Goal: Transaction & Acquisition: Book appointment/travel/reservation

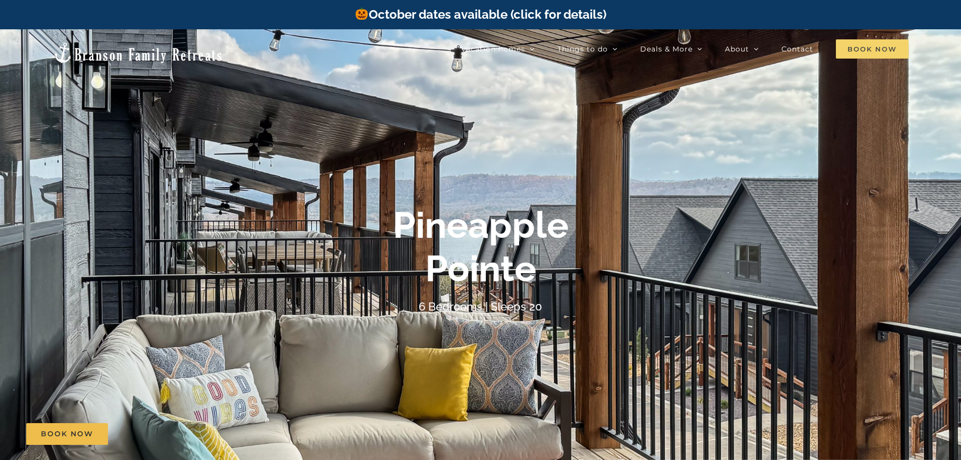
click at [857, 49] on span "Book Now" at bounding box center [872, 48] width 73 height 19
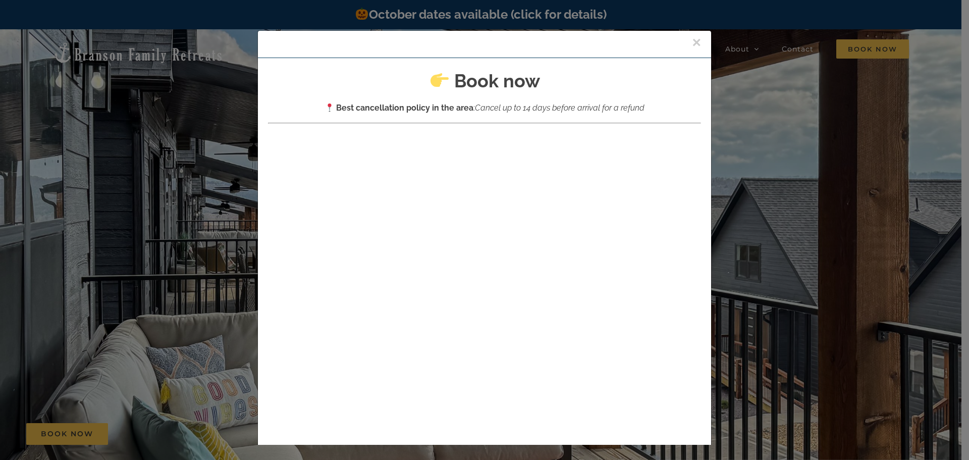
click at [324, 129] on div at bounding box center [484, 293] width 433 height 329
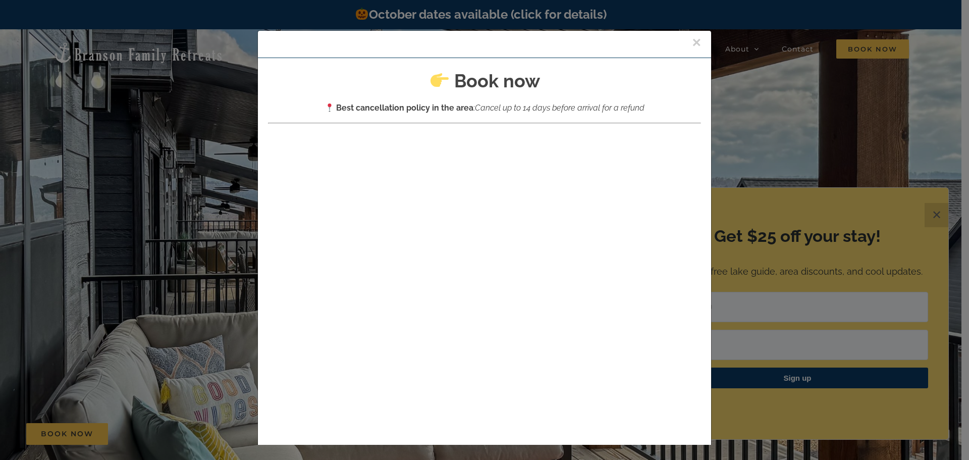
click at [692, 41] on button "×" at bounding box center [696, 42] width 9 height 15
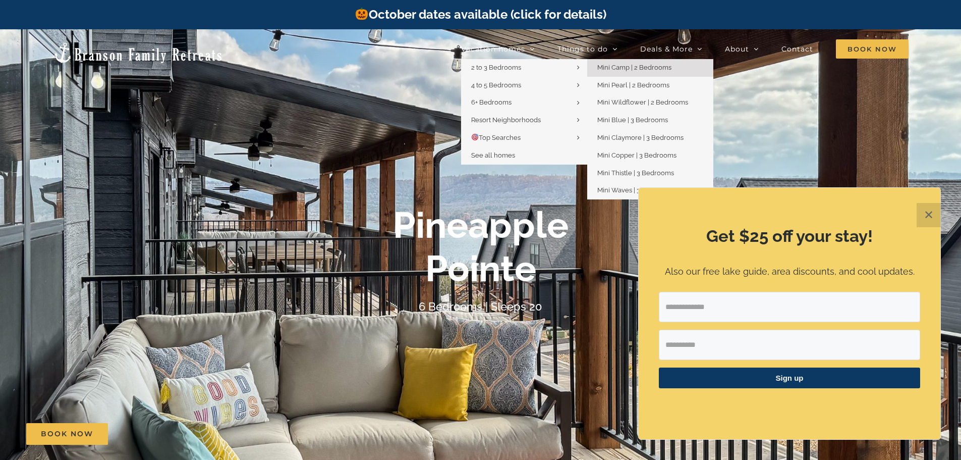
click at [629, 69] on span "Mini Camp | 2 Bedrooms" at bounding box center [635, 68] width 74 height 8
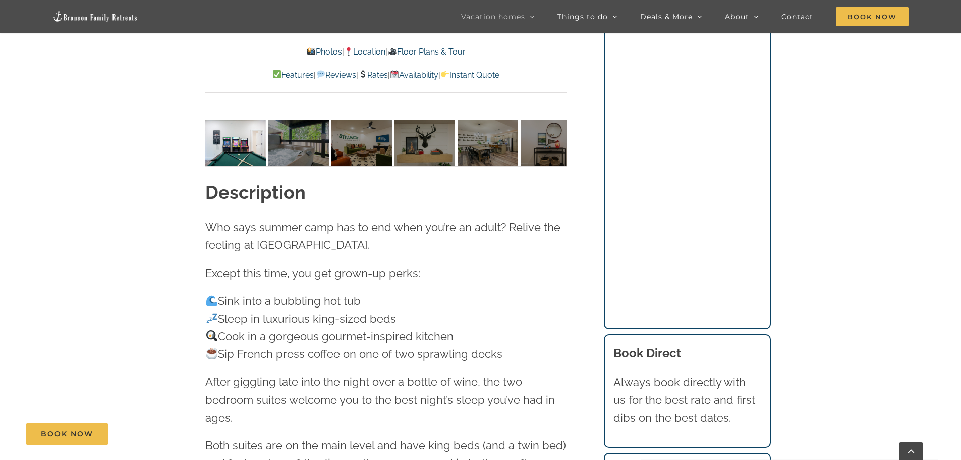
scroll to position [1060, 0]
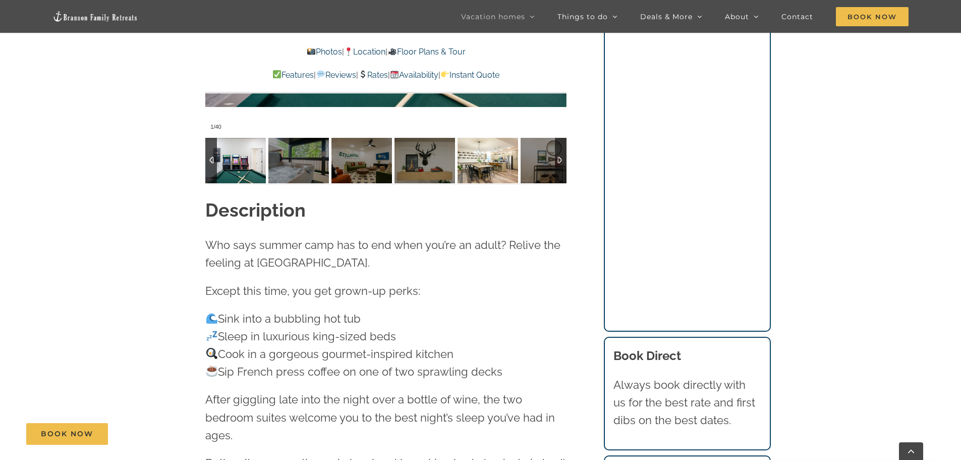
click at [480, 175] on img at bounding box center [488, 160] width 61 height 45
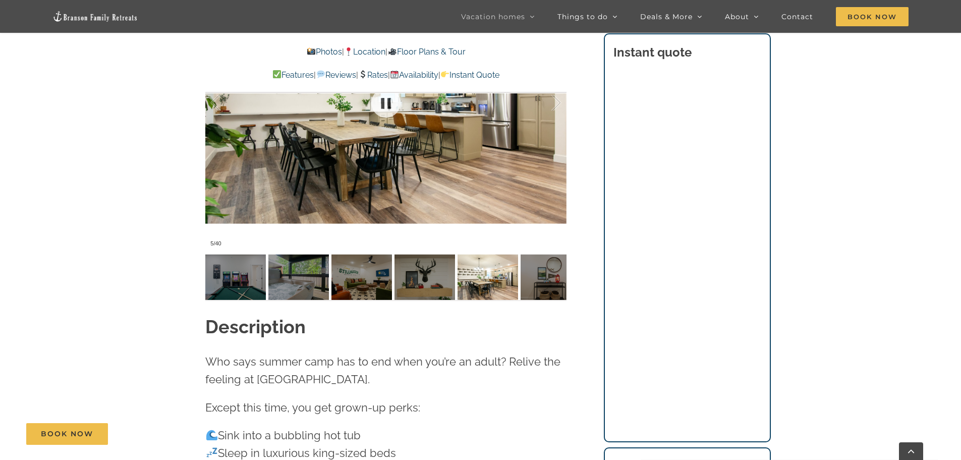
scroll to position [959, 0]
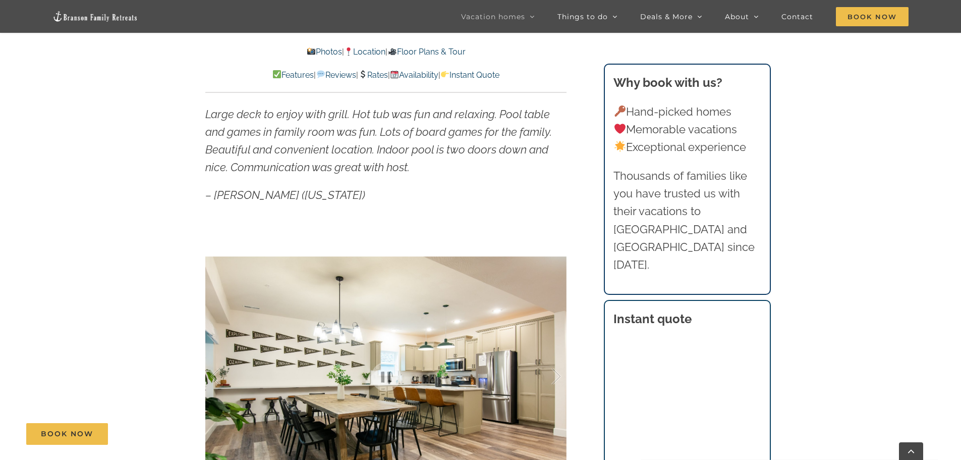
scroll to position [656, 0]
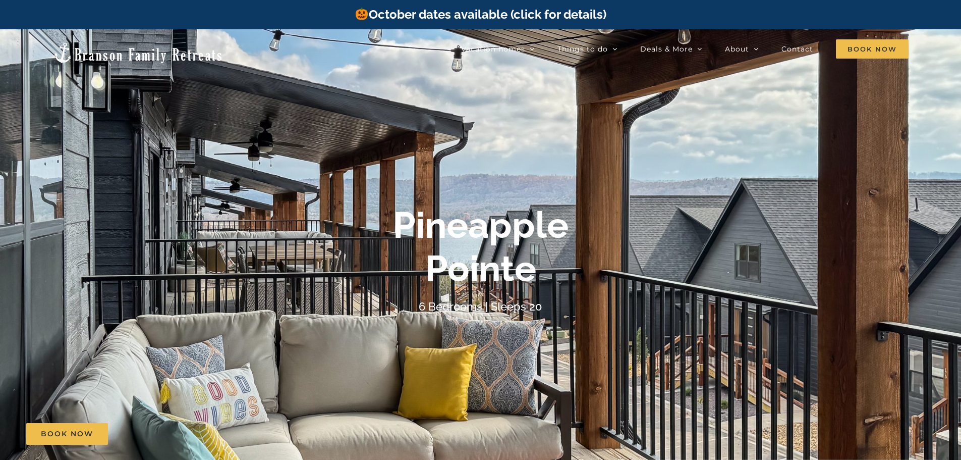
click at [512, 17] on link "October dates available (click for details)" at bounding box center [480, 14] width 251 height 15
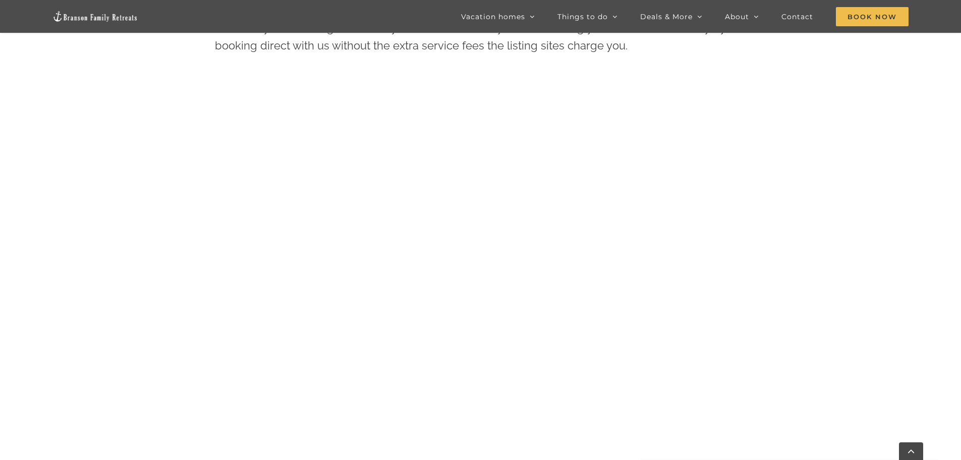
scroll to position [611, 0]
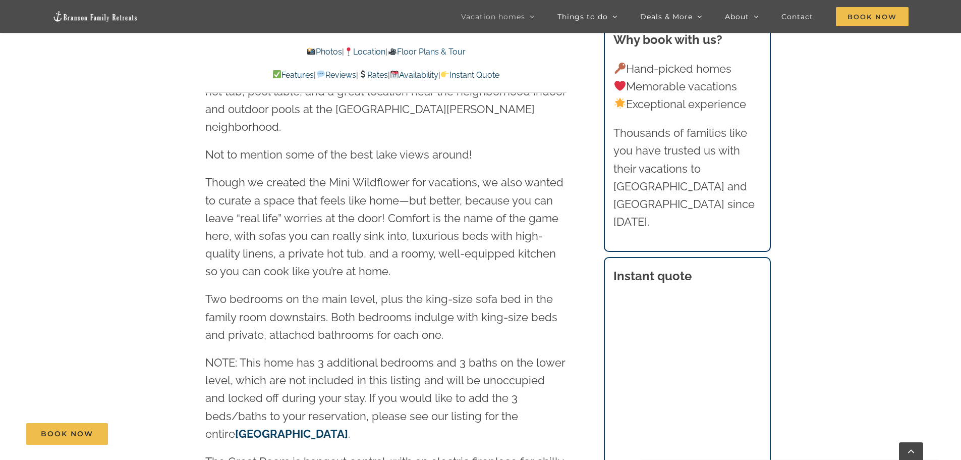
scroll to position [1211, 0]
